Goal: Book appointment/travel/reservation

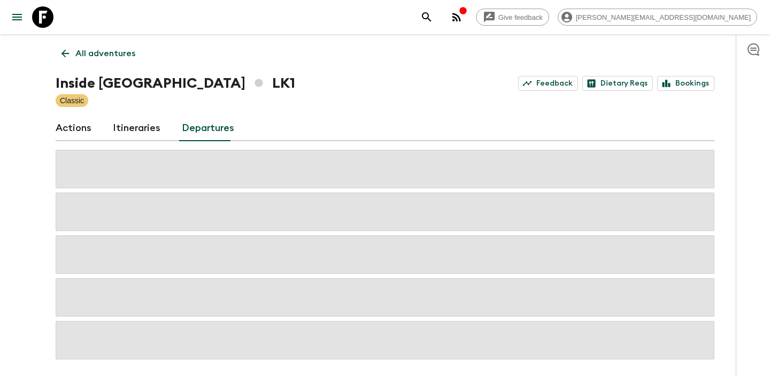
click at [62, 53] on icon at bounding box center [66, 54] width 8 height 8
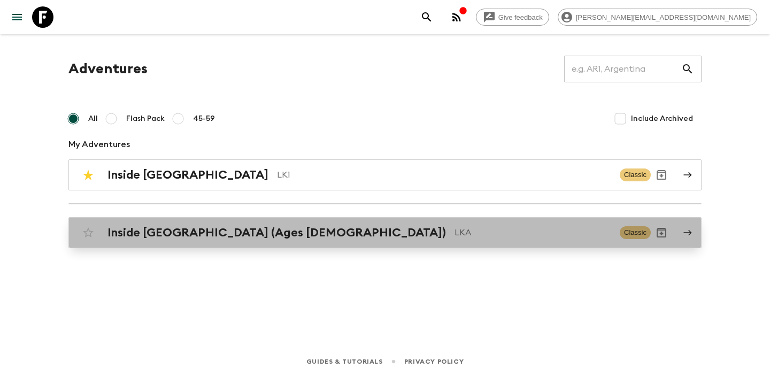
click at [167, 240] on div "Inside Sri Lanka (Ages 45-59) LKA Classic" at bounding box center [364, 232] width 573 height 21
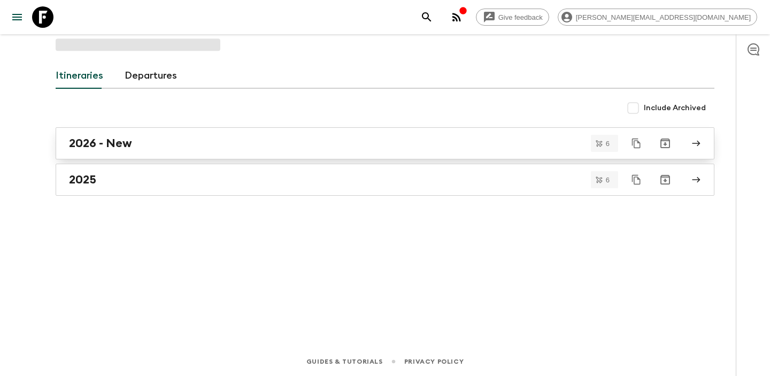
click at [136, 149] on div "2026 - New" at bounding box center [375, 143] width 612 height 14
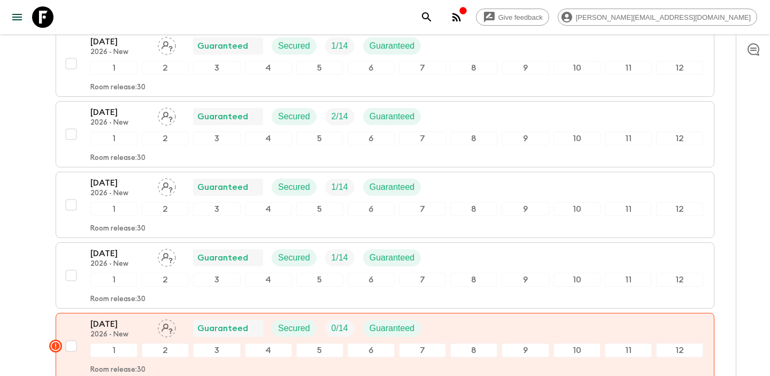
scroll to position [192, 0]
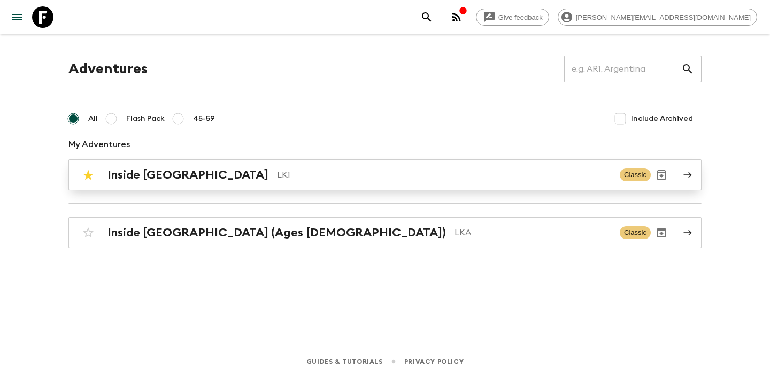
click at [181, 181] on h2 "Inside Sri Lanka" at bounding box center [188, 175] width 161 height 14
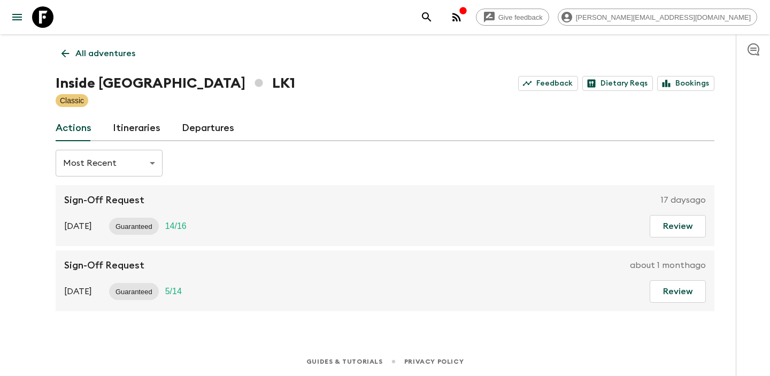
click at [220, 128] on link "Departures" at bounding box center [208, 129] width 52 height 26
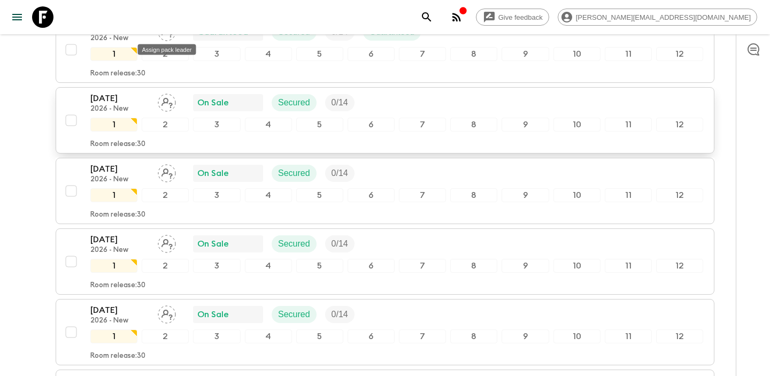
scroll to position [3807, 0]
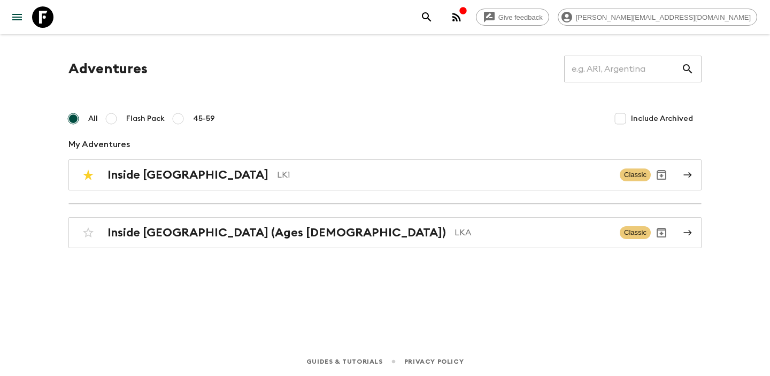
click at [186, 236] on h2 "Inside Sri Lanka (Ages 45-59)" at bounding box center [277, 233] width 339 height 14
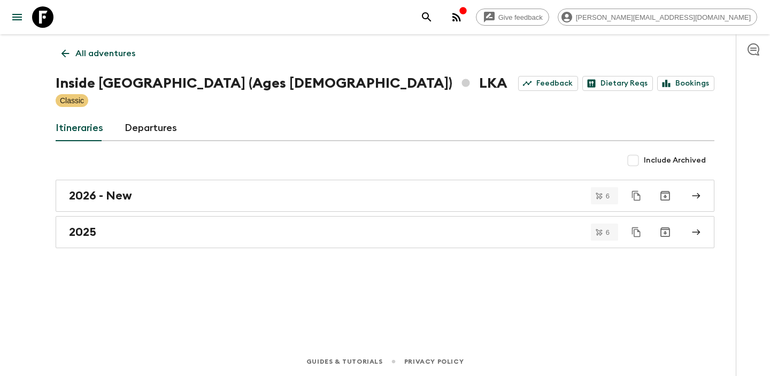
click at [153, 129] on link "Departures" at bounding box center [151, 129] width 52 height 26
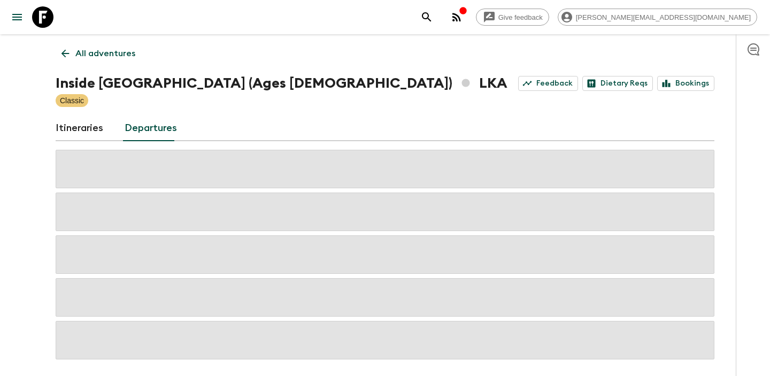
click at [55, 118] on div "All adventures Inside Sri Lanka (Ages 45-59) LKA Feedback Dietary Reqs Bookings…" at bounding box center [385, 196] width 685 height 325
click at [61, 121] on link "Itineraries" at bounding box center [80, 129] width 48 height 26
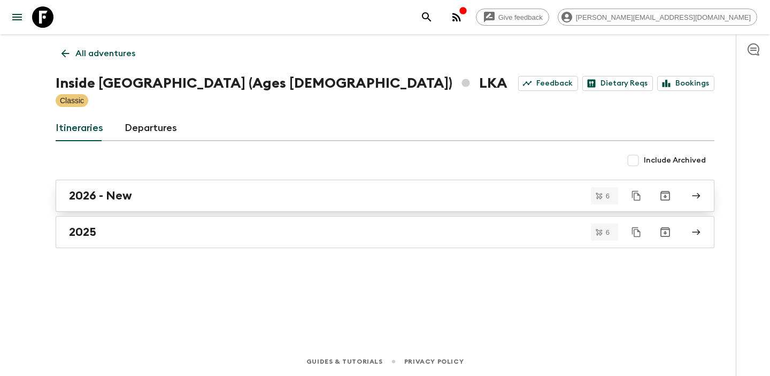
click at [159, 191] on div "2026 - New" at bounding box center [375, 196] width 612 height 14
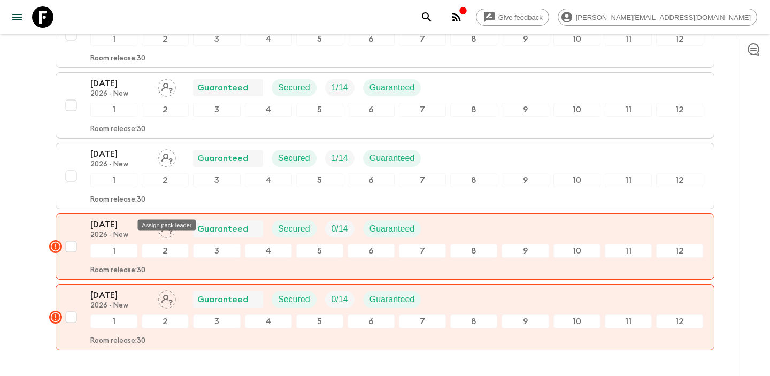
scroll to position [298, 0]
